Goal: Information Seeking & Learning: Learn about a topic

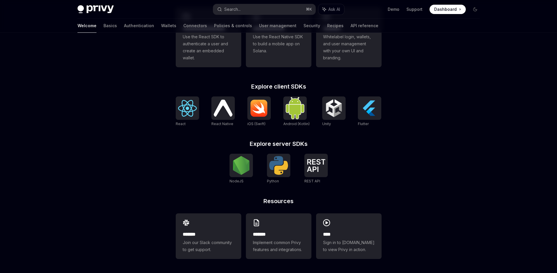
scroll to position [66, 0]
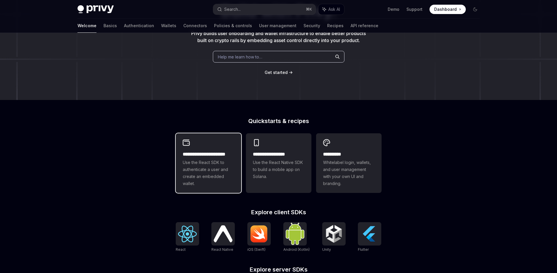
click at [204, 168] on span "Use the React SDK to authenticate a user and create an embedded wallet." at bounding box center [208, 173] width 51 height 28
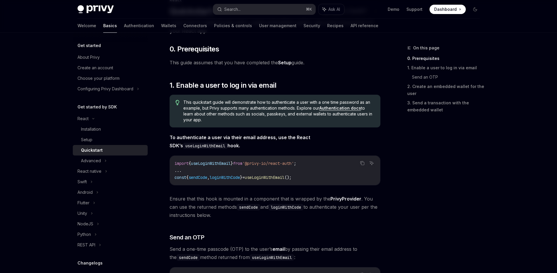
scroll to position [51, 0]
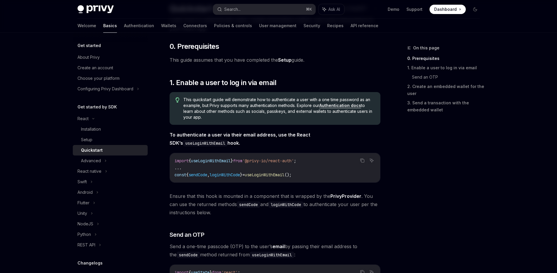
type textarea "*"
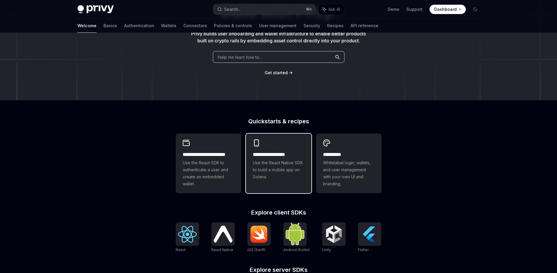
scroll to position [66, 0]
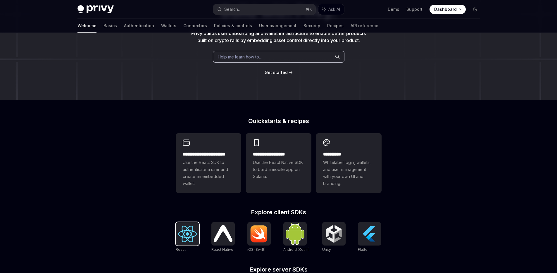
click at [188, 231] on img at bounding box center [187, 234] width 19 height 17
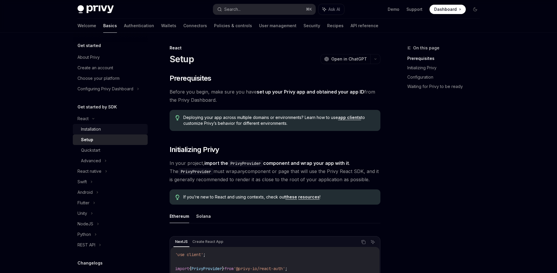
click at [114, 128] on div "Installation" at bounding box center [112, 129] width 63 height 7
type textarea "*"
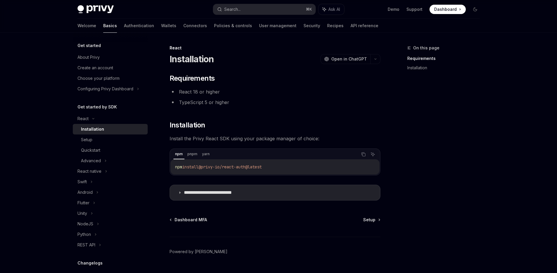
click at [488, 148] on div "**********" at bounding box center [278, 160] width 430 height 255
